Goal: Information Seeking & Learning: Compare options

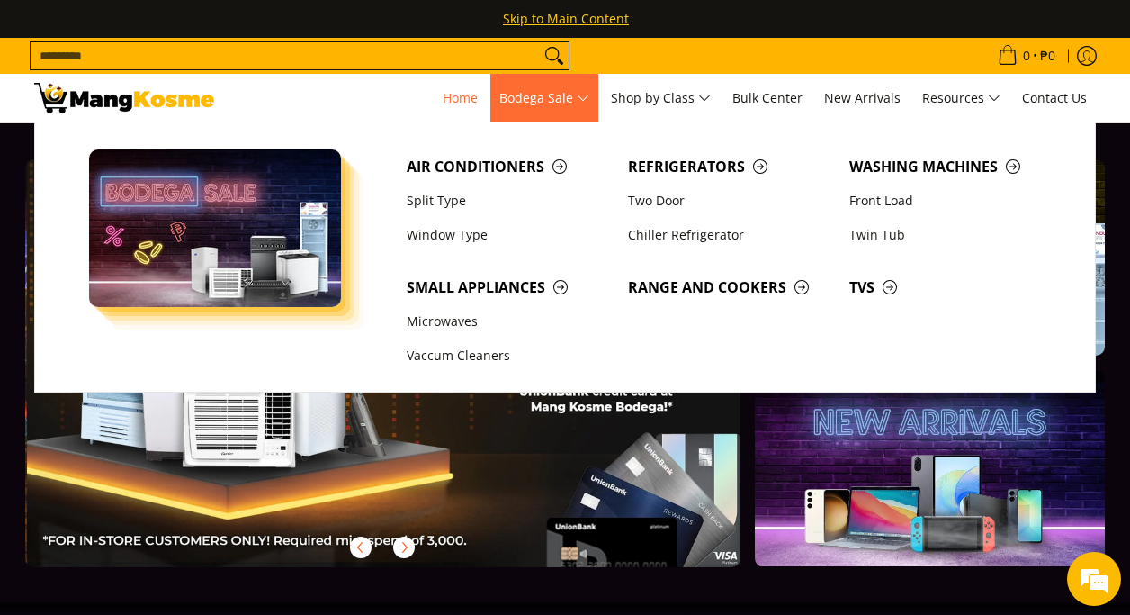
scroll to position [0, 1431]
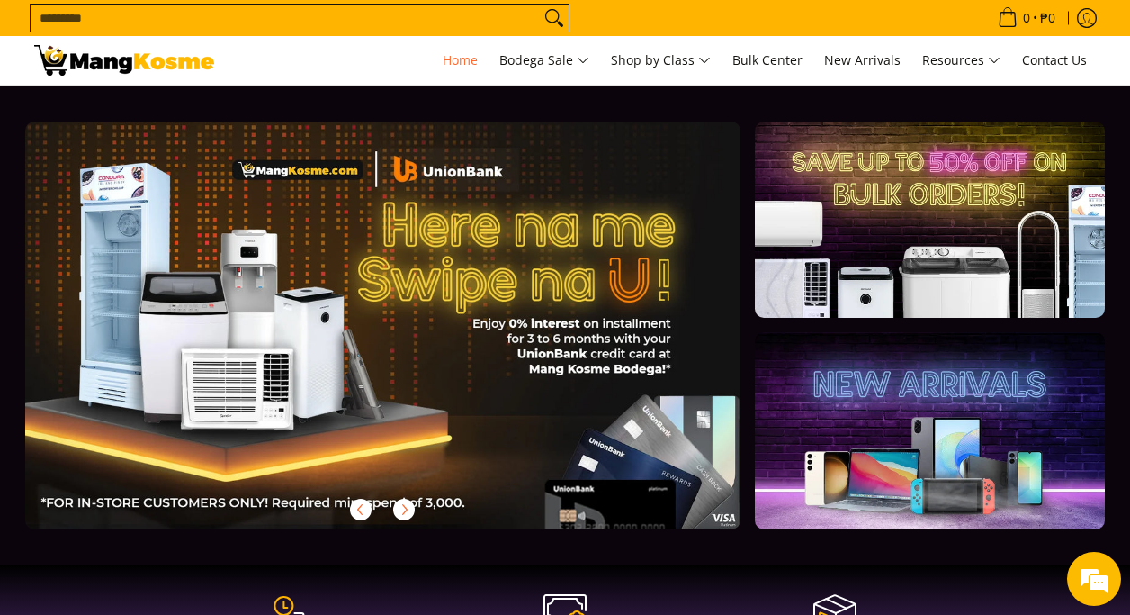
click at [419, 60] on div "Search... 0 • ₱0 View cart Checkout" at bounding box center [565, 42] width 1130 height 85
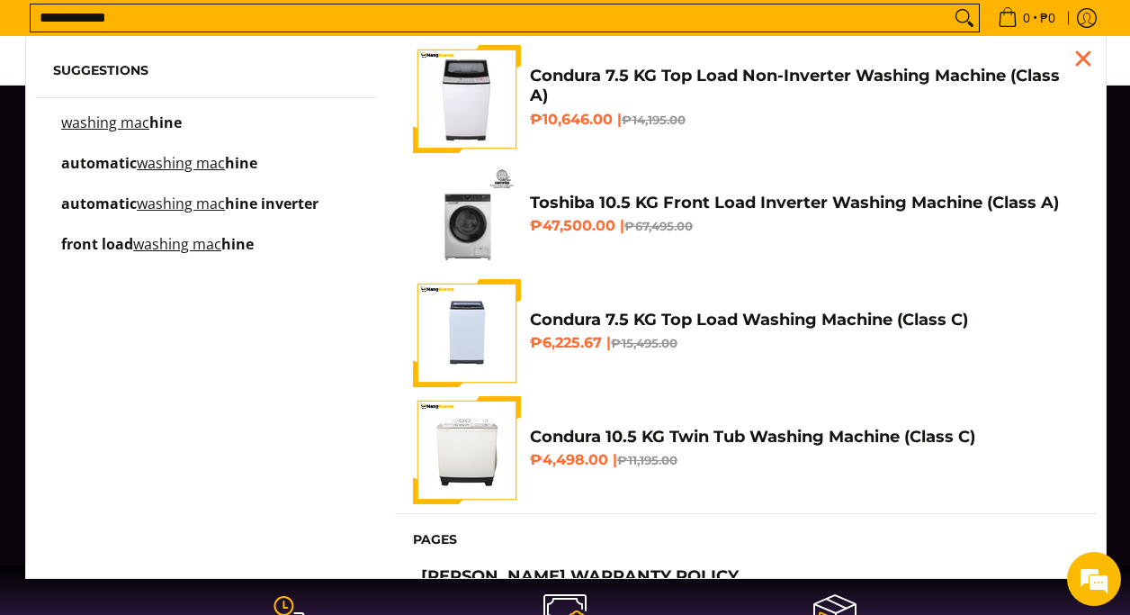
scroll to position [0, 2861]
type input "**********"
click at [950, 4] on button "Search" at bounding box center [964, 17] width 29 height 27
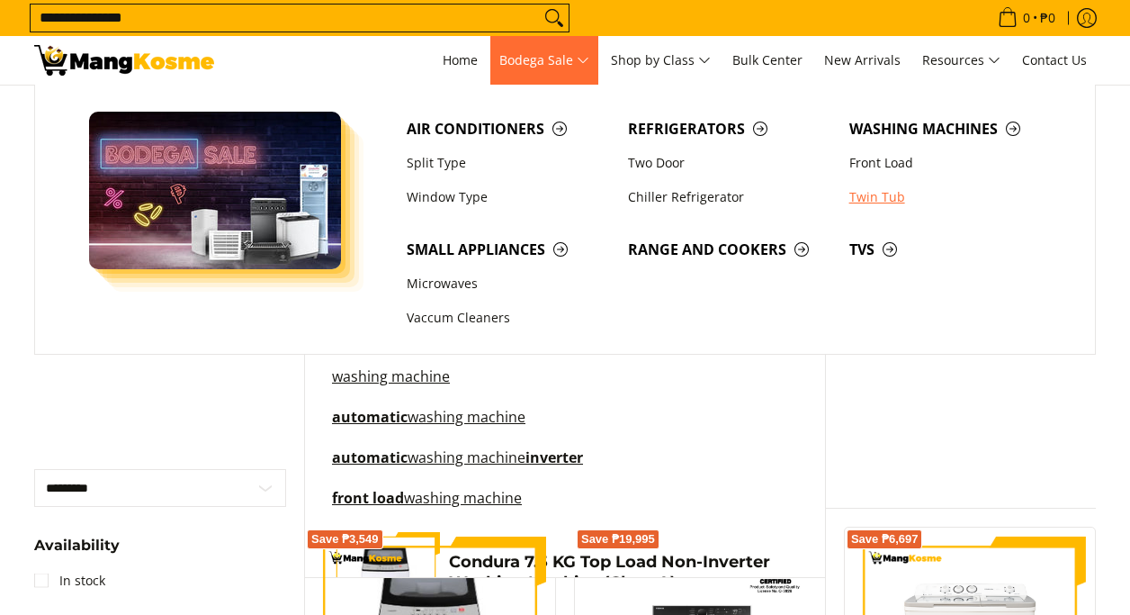
click at [877, 193] on link "Twin Tub" at bounding box center [950, 197] width 221 height 34
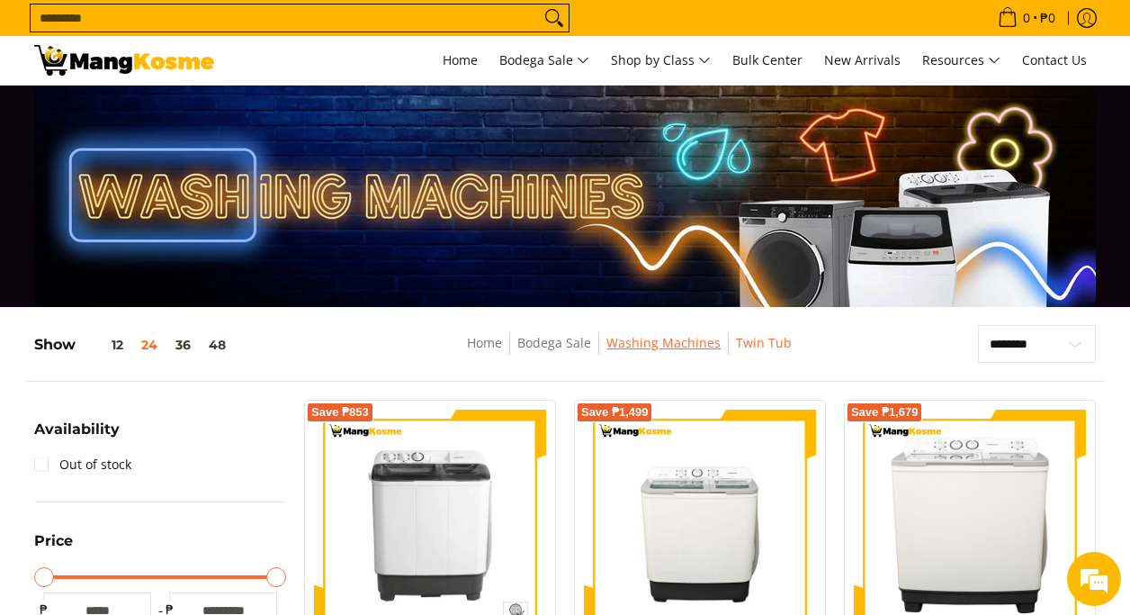
click at [637, 345] on link "Washing Machines" at bounding box center [663, 342] width 114 height 17
click at [660, 352] on span "Washing Machines" at bounding box center [663, 343] width 114 height 22
click at [651, 345] on link "Washing Machines" at bounding box center [663, 342] width 114 height 17
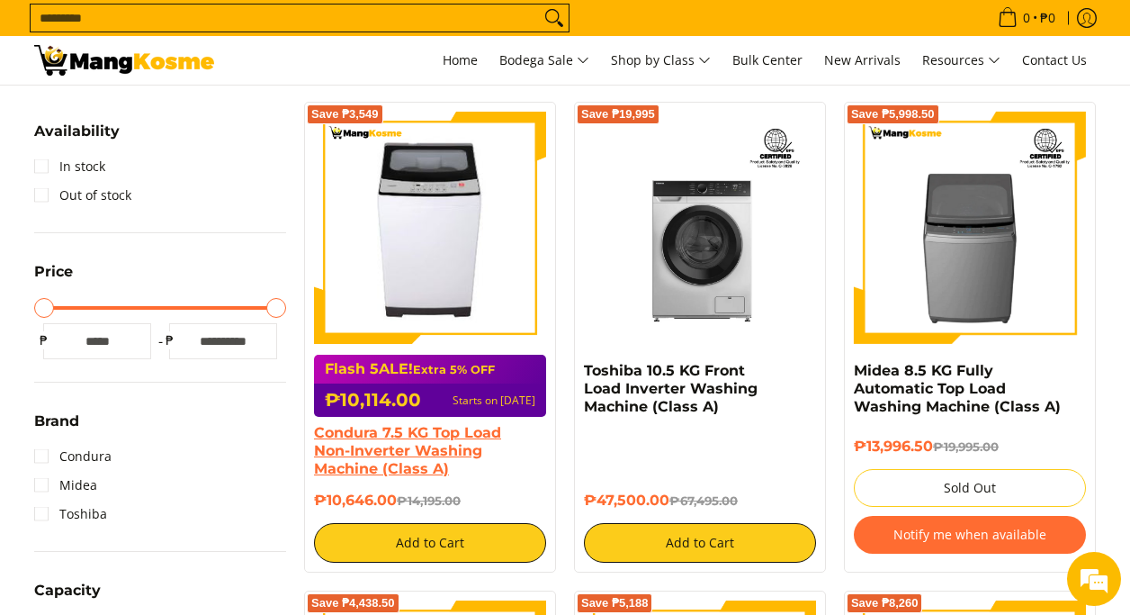
click at [414, 435] on link "Condura 7.5 KG Top Load Non-Inverter Washing Machine (Class A)" at bounding box center [407, 450] width 187 height 53
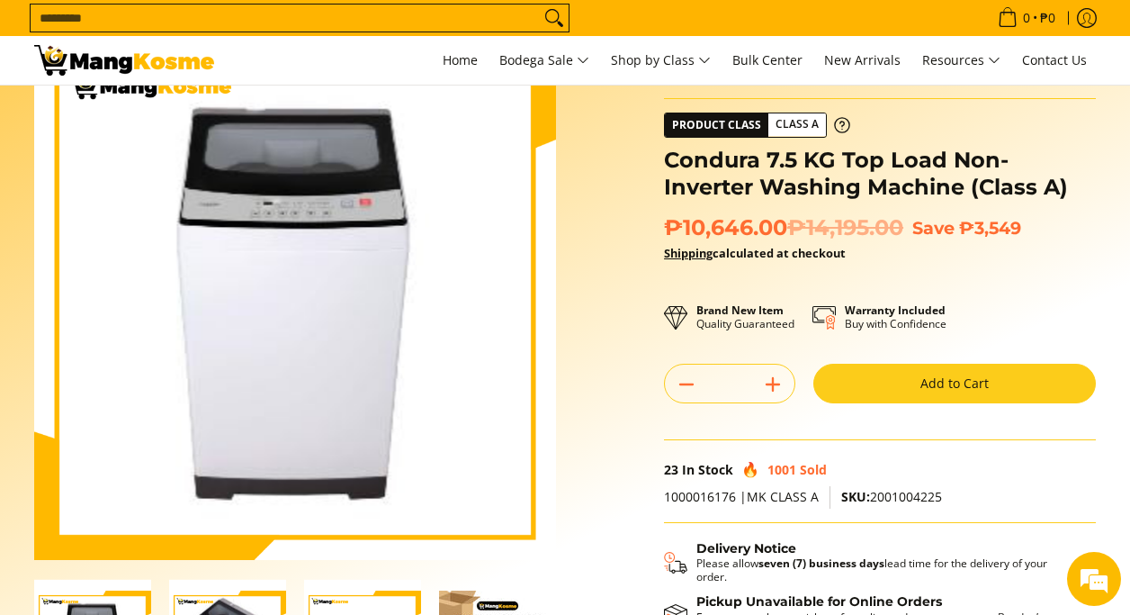
scroll to position [452, 0]
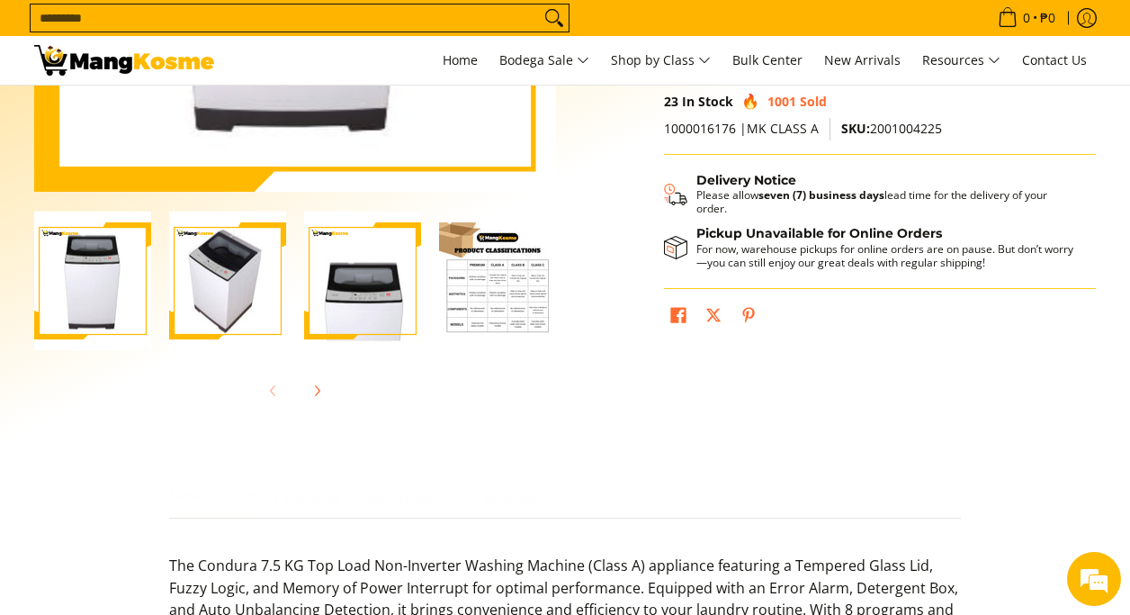
click at [475, 295] on img "Condura 7.5 KG Top Load Non-Inverter Washing Machine (Class A)-4" at bounding box center [497, 280] width 117 height 117
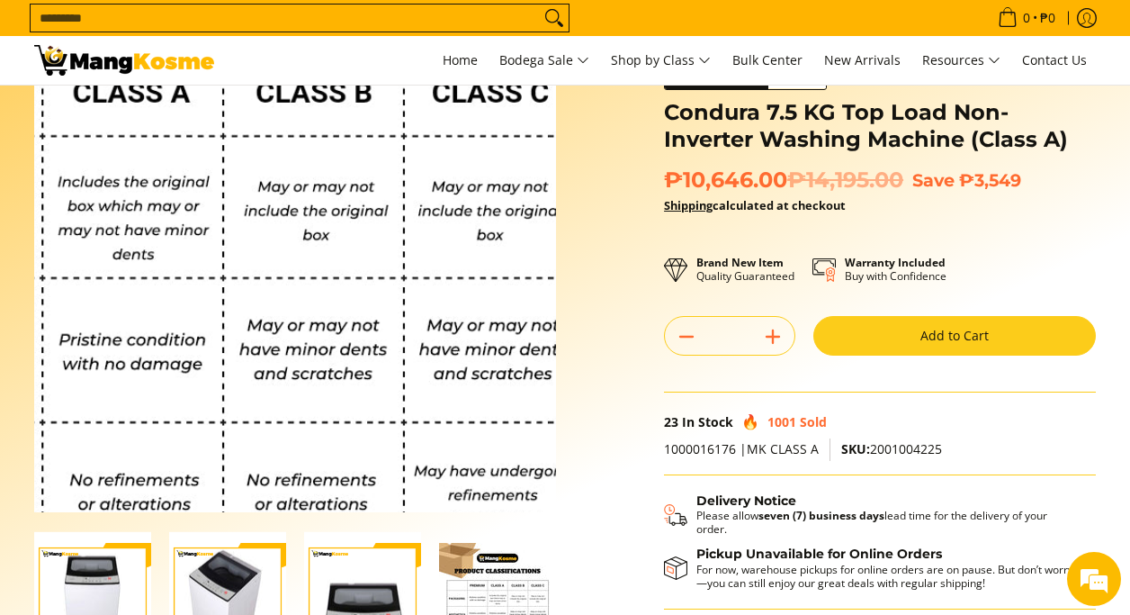
scroll to position [603, 0]
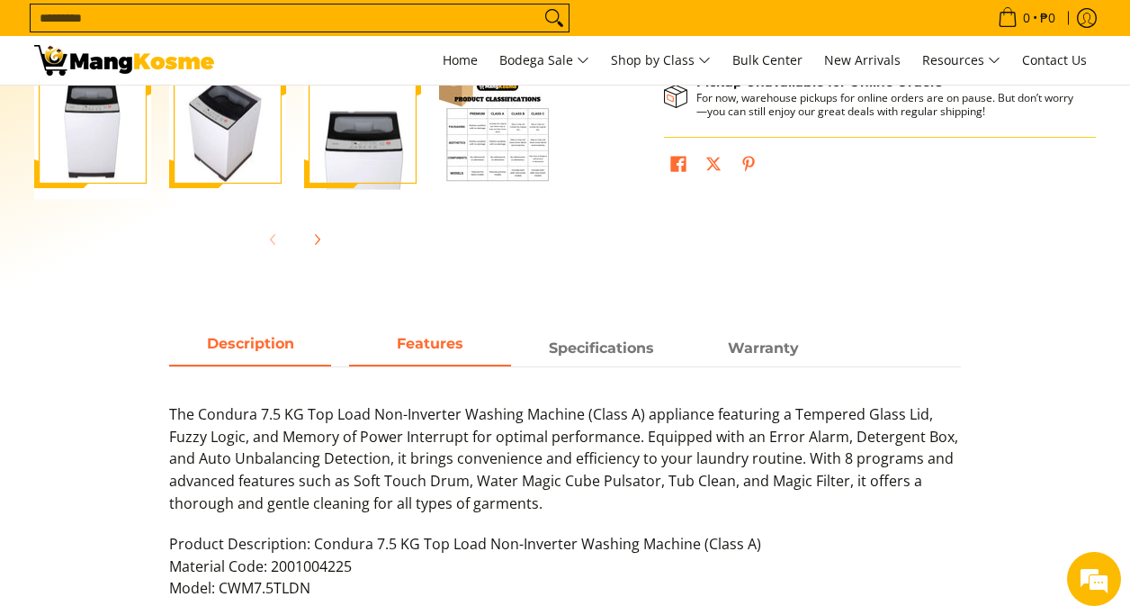
click at [439, 345] on strong "Features" at bounding box center [430, 343] width 67 height 17
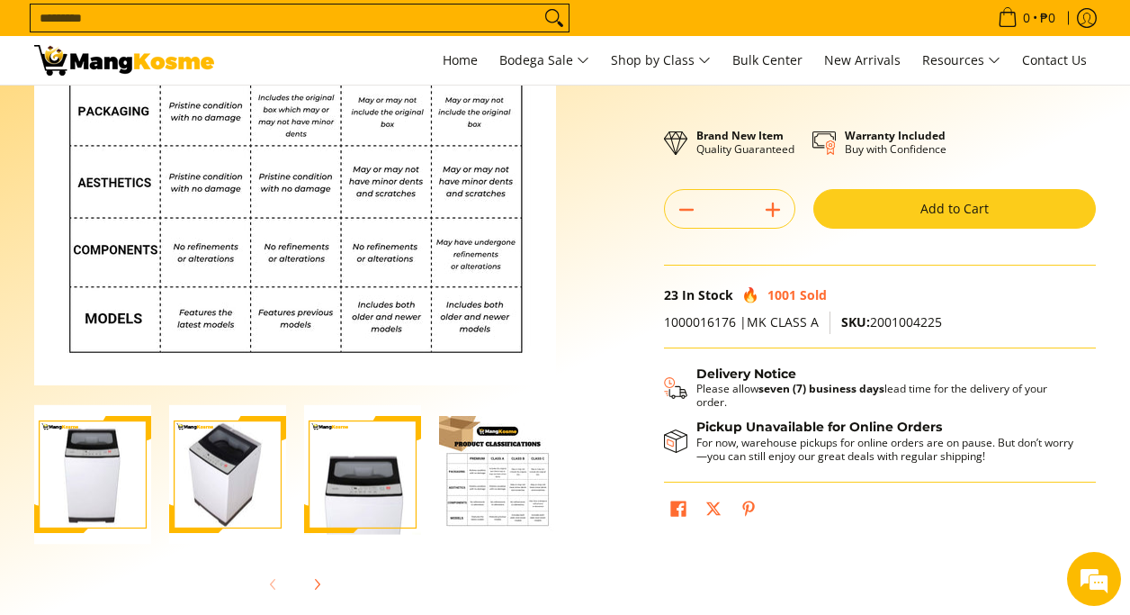
scroll to position [334, 0]
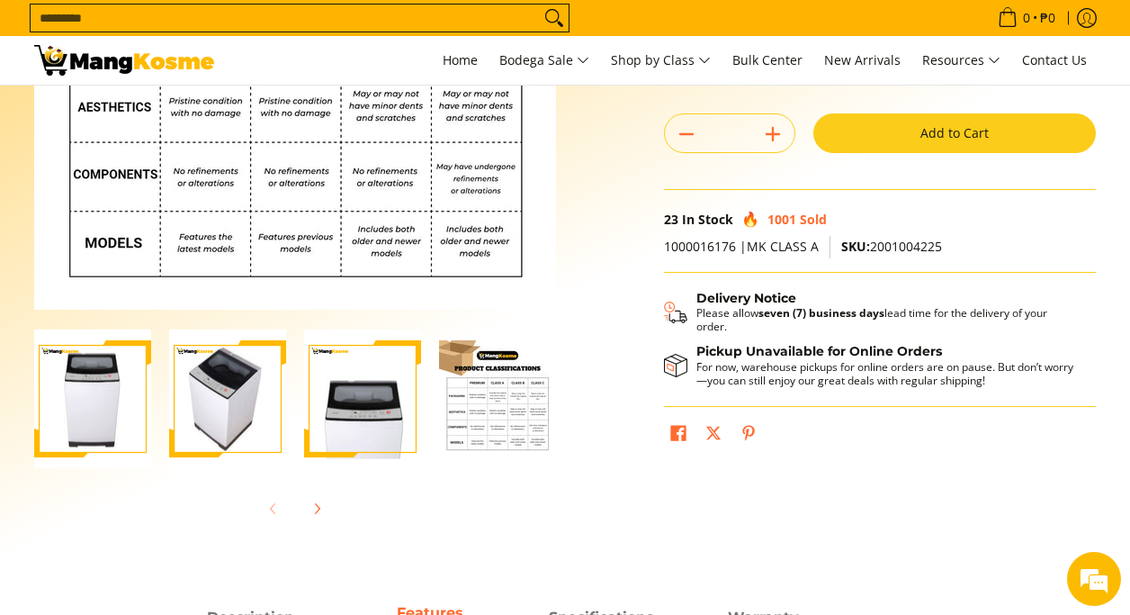
click at [356, 413] on img "Condura 7.5 KG Top Load Non-Inverter Washing Machine (Class A)-3" at bounding box center [362, 398] width 117 height 139
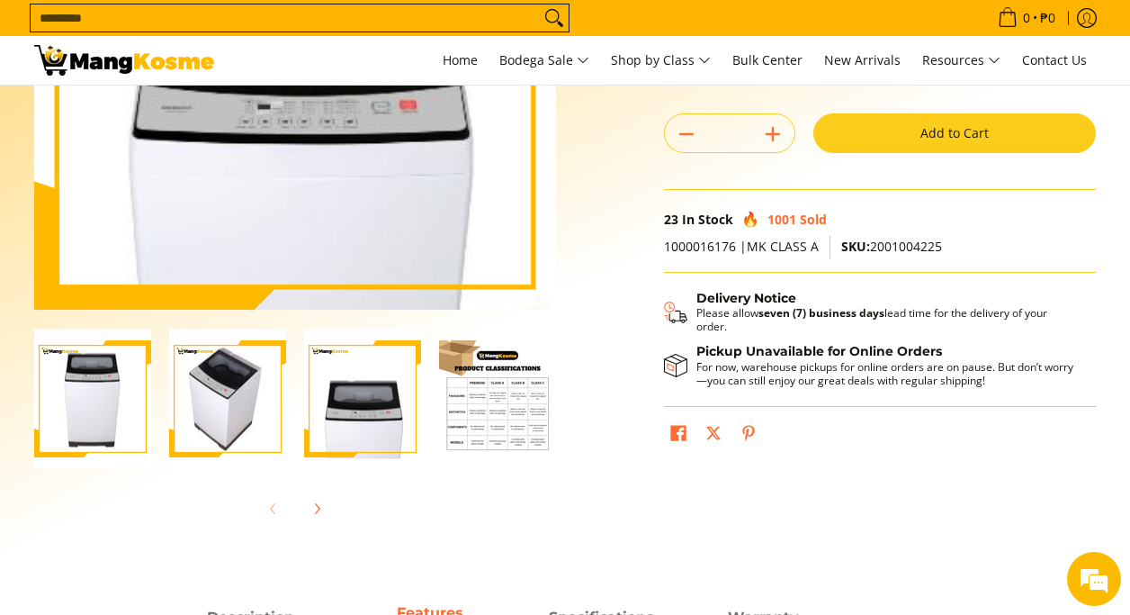
click at [256, 393] on img "Condura 7.5 KG Top Load Non-Inverter Washing Machine (Class A)-2" at bounding box center [227, 398] width 117 height 139
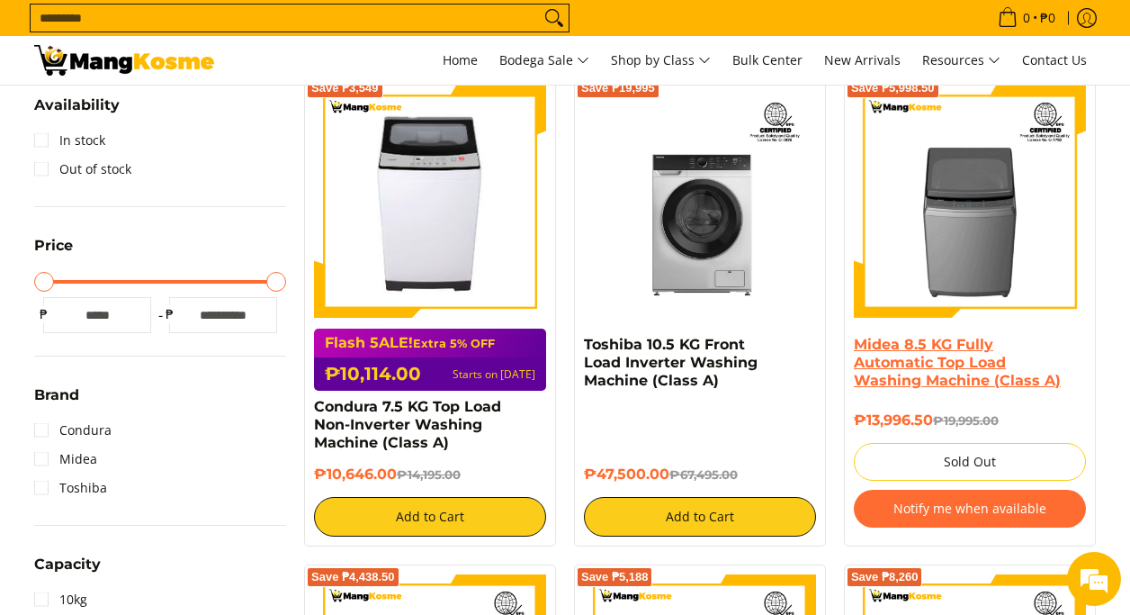
click at [981, 376] on link "Midea 8.5 KG Fully Automatic Top Load Washing Machine (Class A)" at bounding box center [957, 362] width 207 height 53
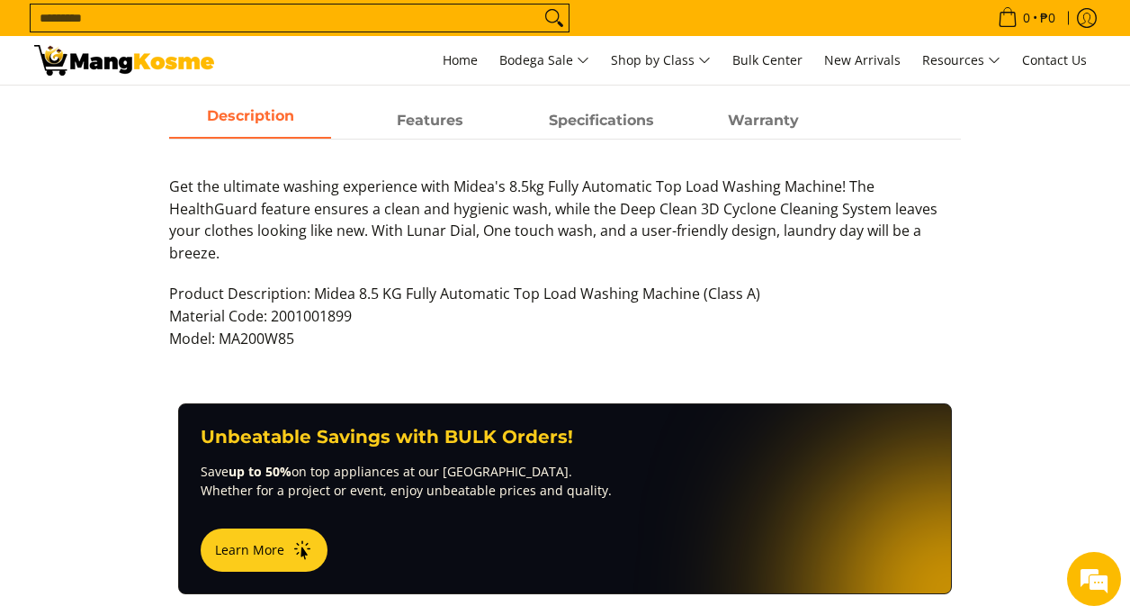
scroll to position [808, 0]
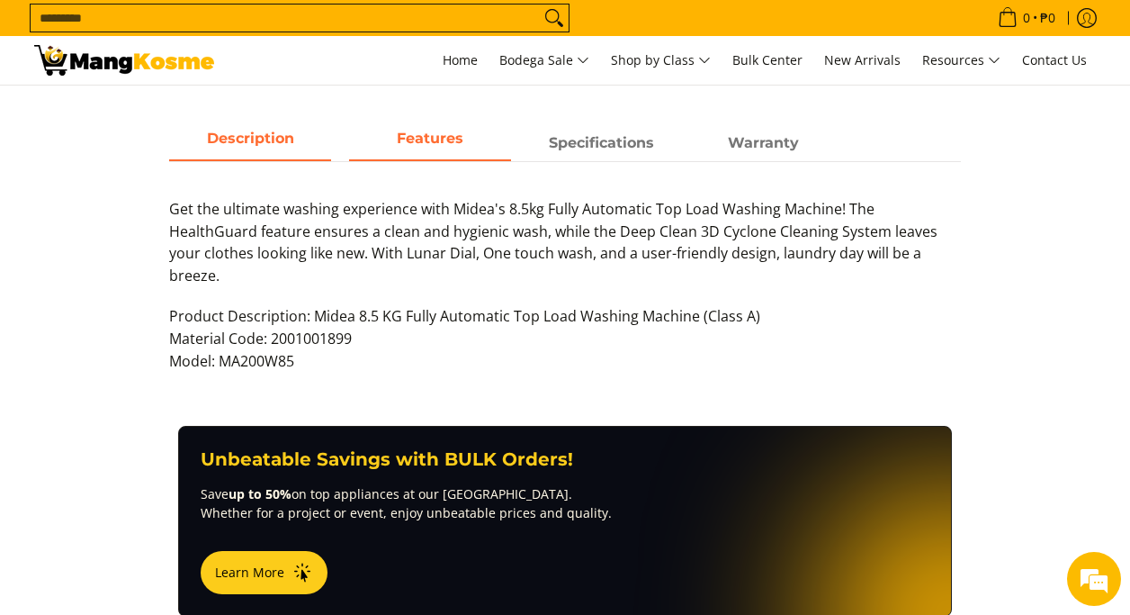
click at [448, 138] on span "Features" at bounding box center [430, 143] width 162 height 32
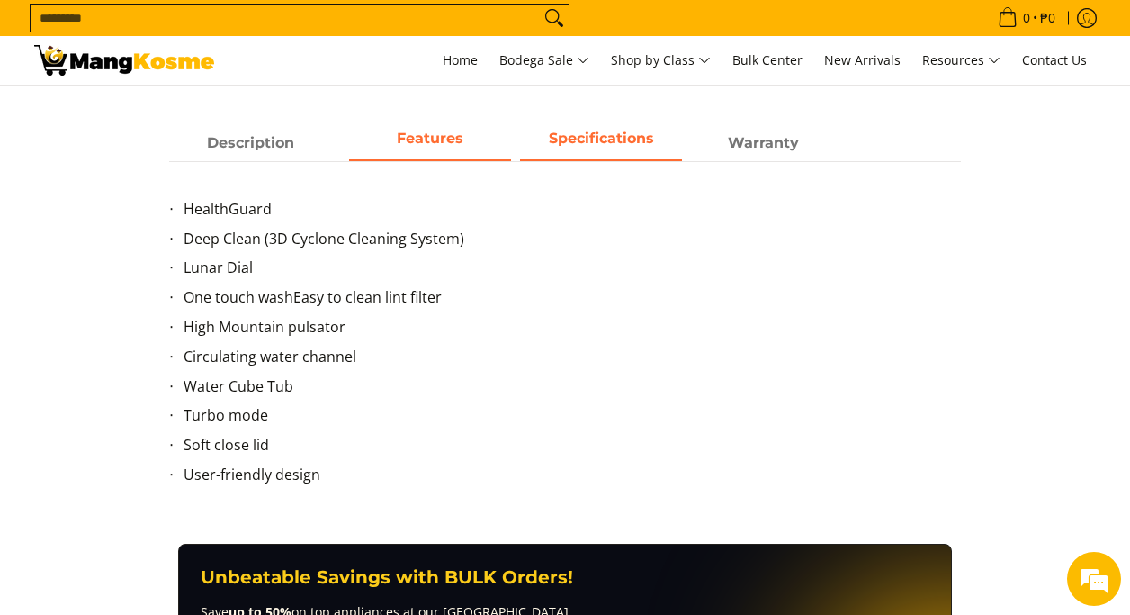
click at [615, 157] on span "Specifications" at bounding box center [601, 143] width 162 height 32
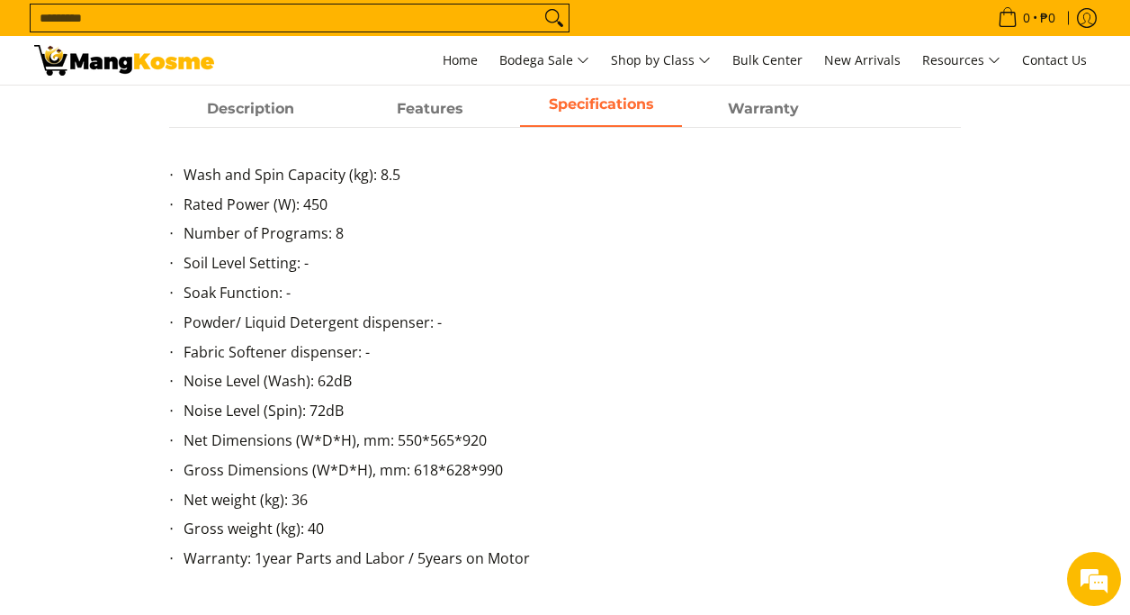
scroll to position [841, 0]
click at [445, 97] on span "Features" at bounding box center [430, 110] width 162 height 32
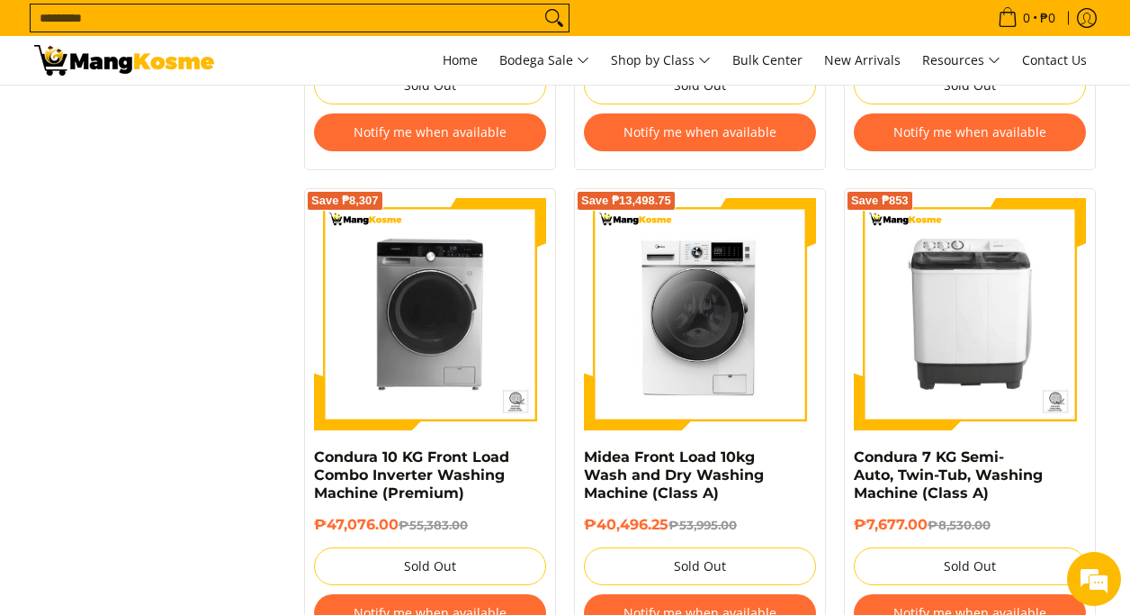
scroll to position [1656, 0]
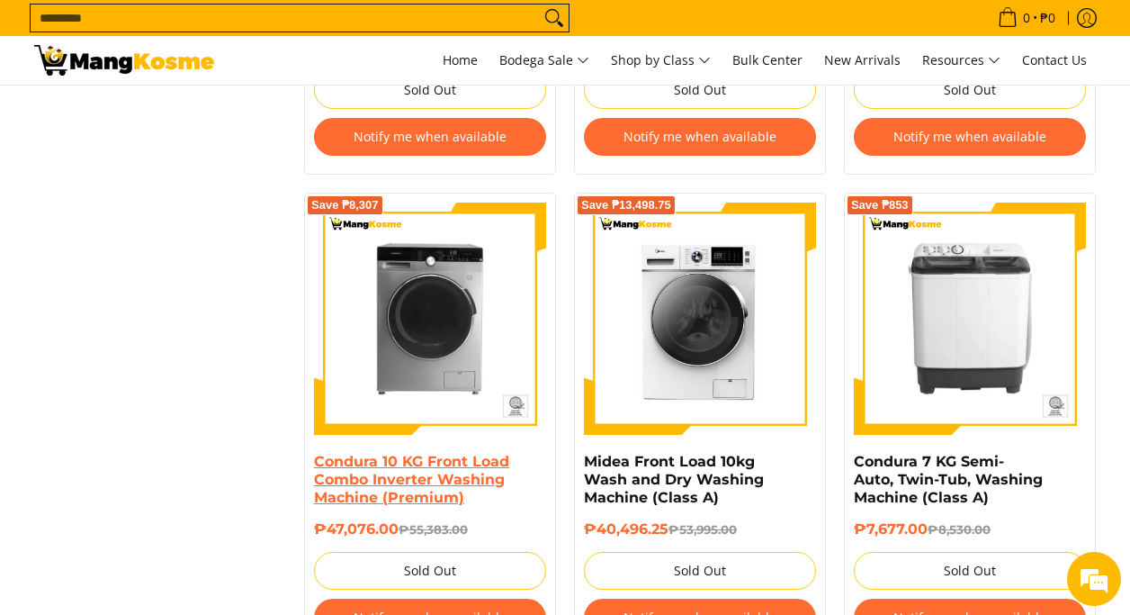
click at [444, 484] on link "Condura 10 KG Front Load Combo Inverter Washing Machine (Premium)" at bounding box center [411, 479] width 195 height 53
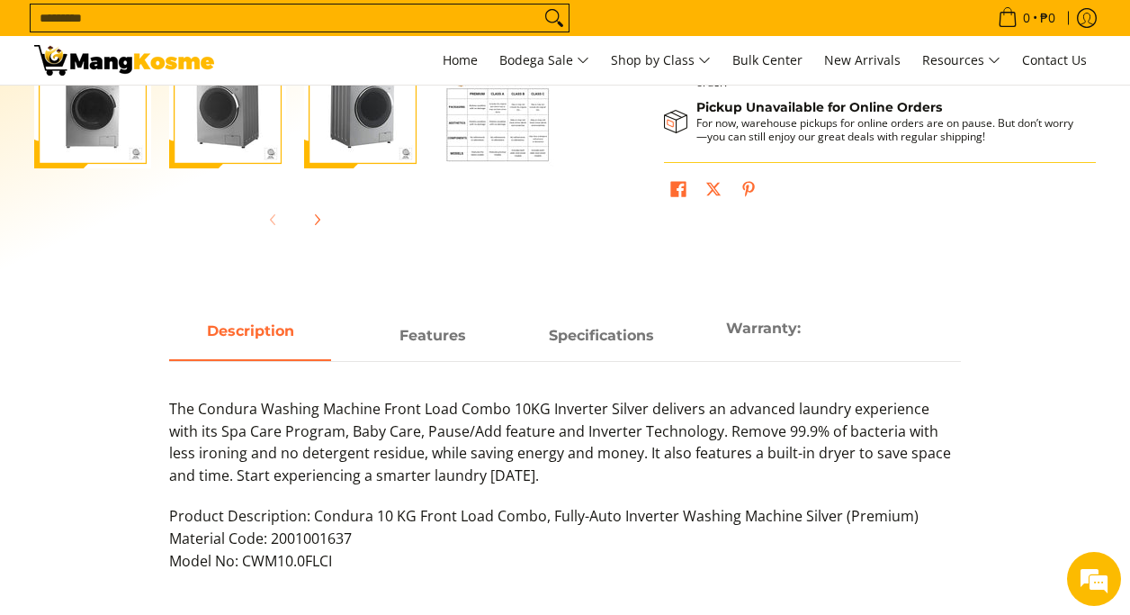
scroll to position [627, 0]
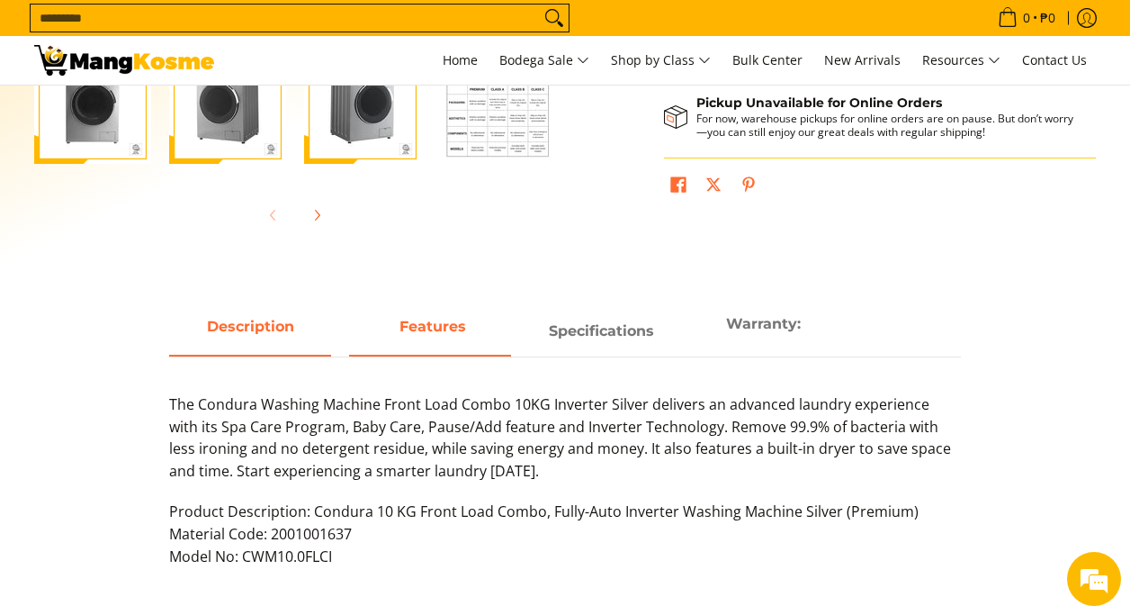
click at [464, 315] on span "Features" at bounding box center [430, 331] width 162 height 32
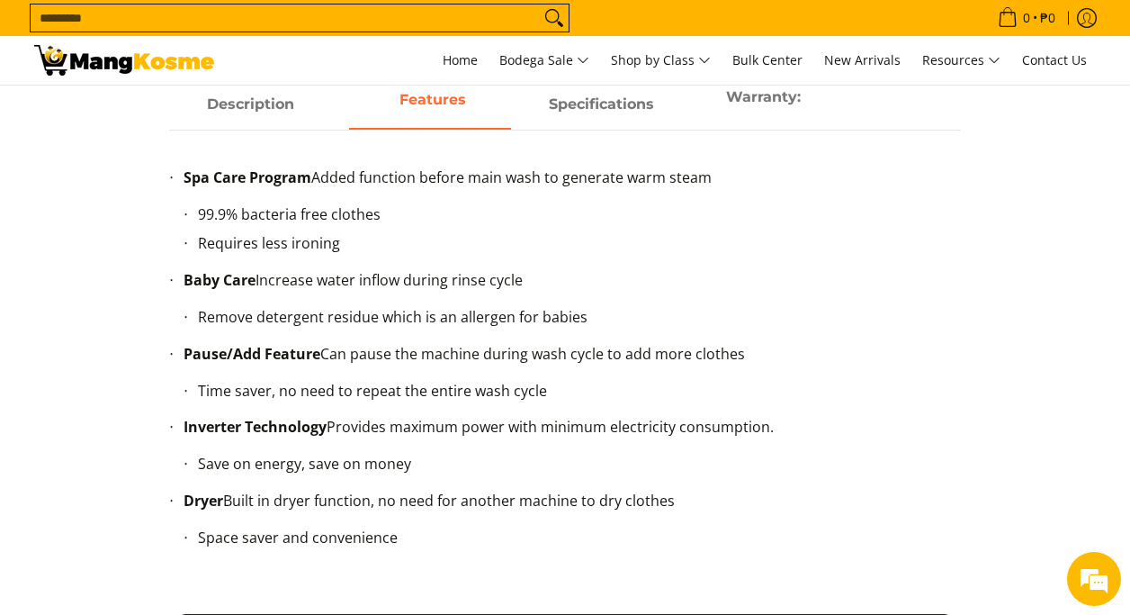
scroll to position [873, 0]
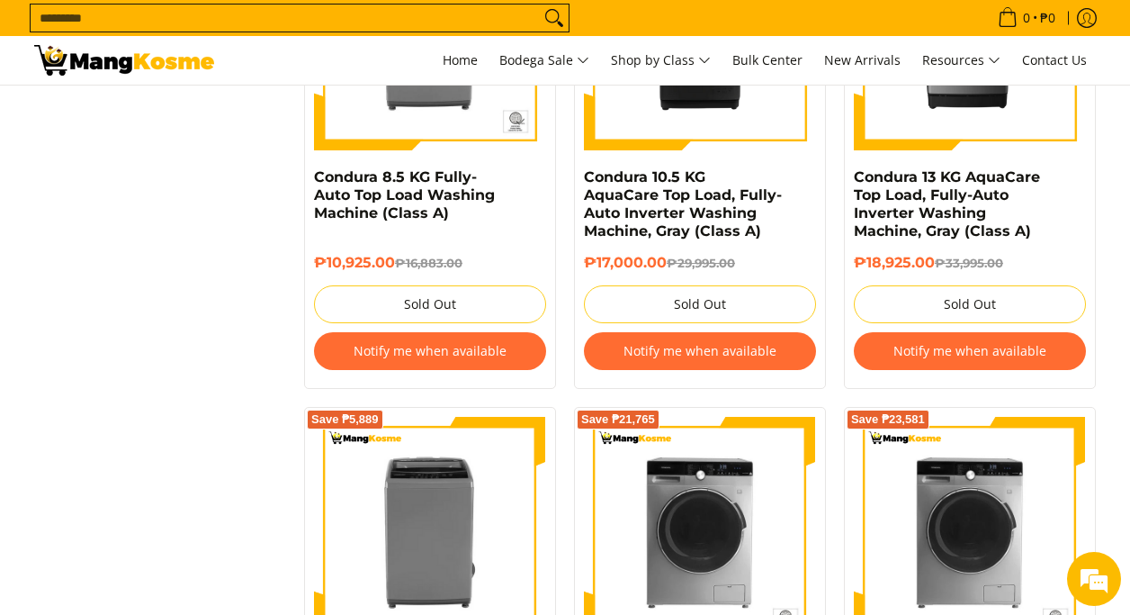
scroll to position [4976, 0]
